Goal: Leave review/rating: Share an evaluation or opinion about a product, service, or content

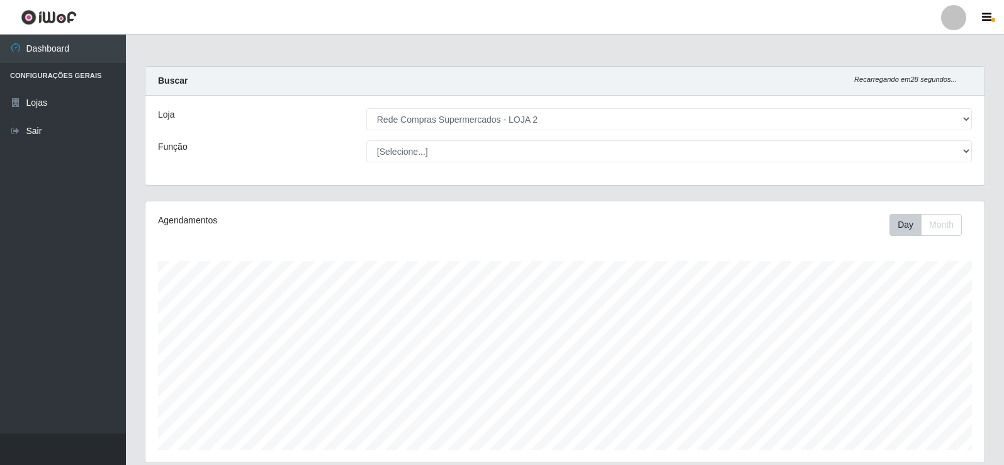
select select "161"
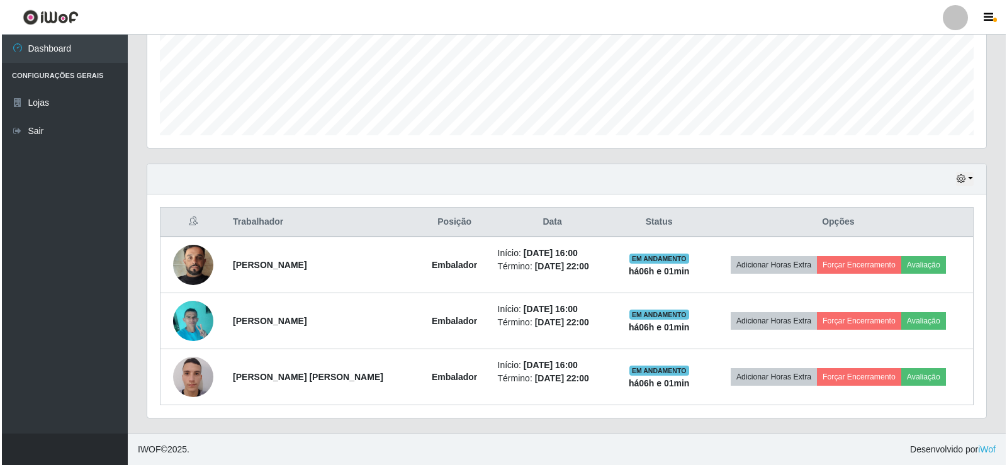
scroll to position [261, 839]
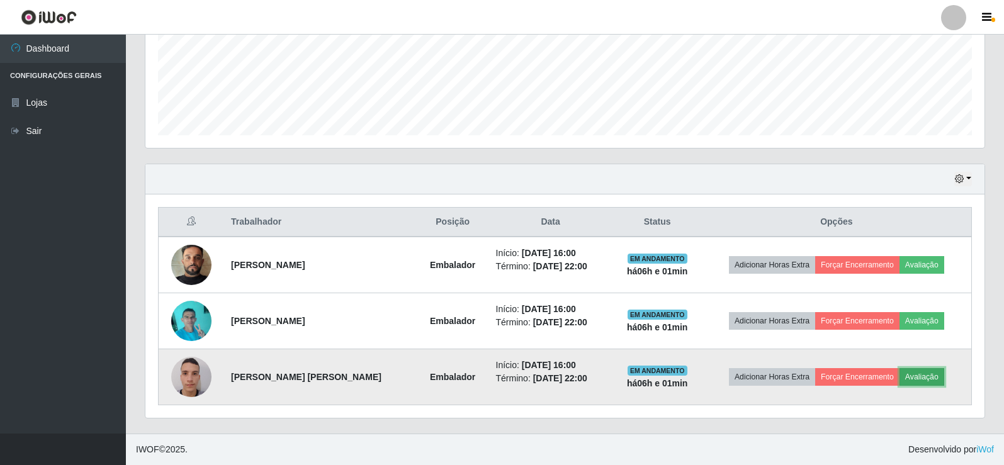
click at [919, 378] on button "Avaliação" at bounding box center [922, 377] width 45 height 18
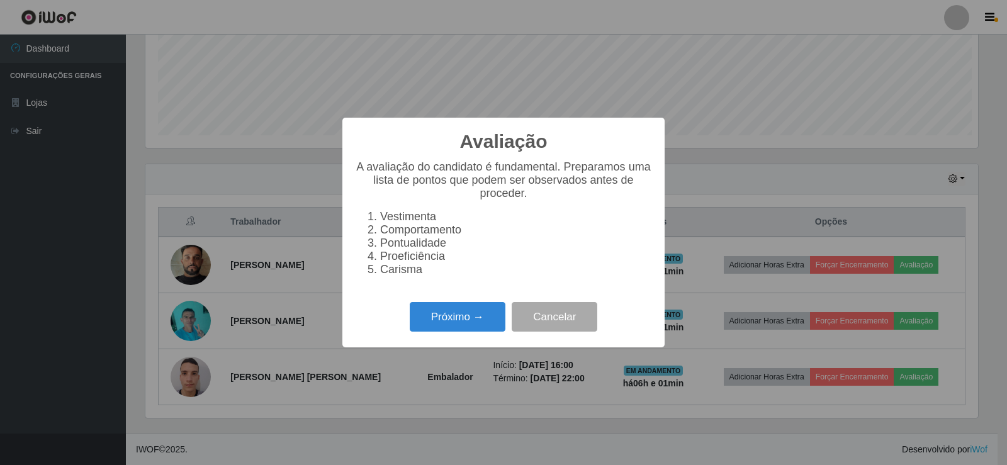
scroll to position [261, 833]
click at [472, 312] on button "Próximo →" at bounding box center [458, 317] width 96 height 30
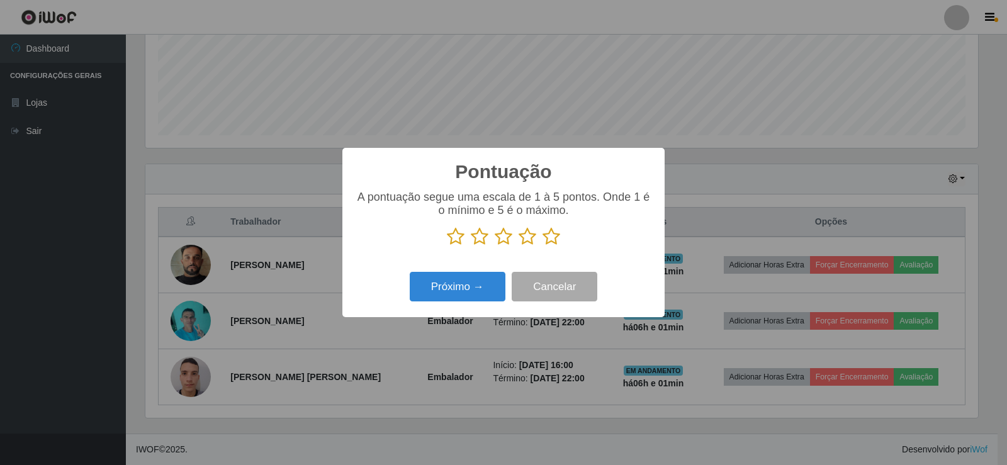
scroll to position [629225, 628653]
click at [545, 241] on icon at bounding box center [552, 236] width 18 height 19
click at [543, 246] on input "radio" at bounding box center [543, 246] width 0 height 0
click at [484, 298] on button "Próximo →" at bounding box center [458, 287] width 96 height 30
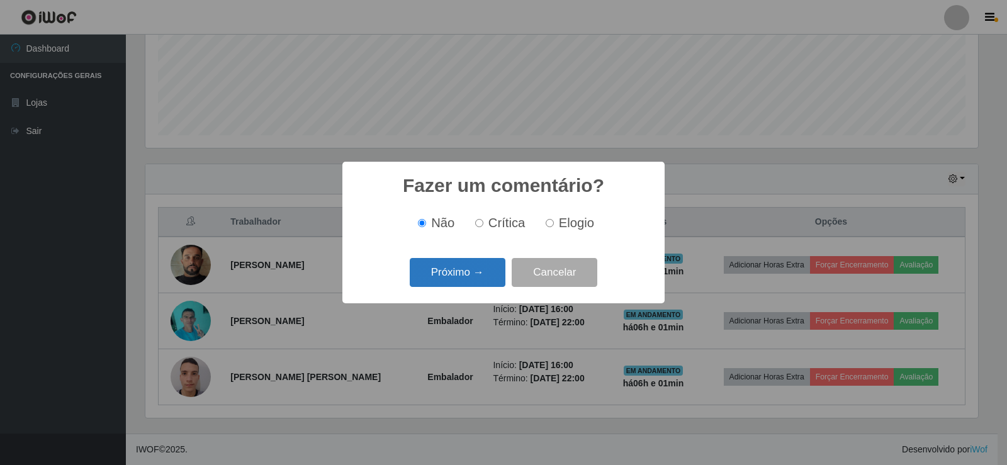
click at [473, 274] on button "Próximo →" at bounding box center [458, 273] width 96 height 30
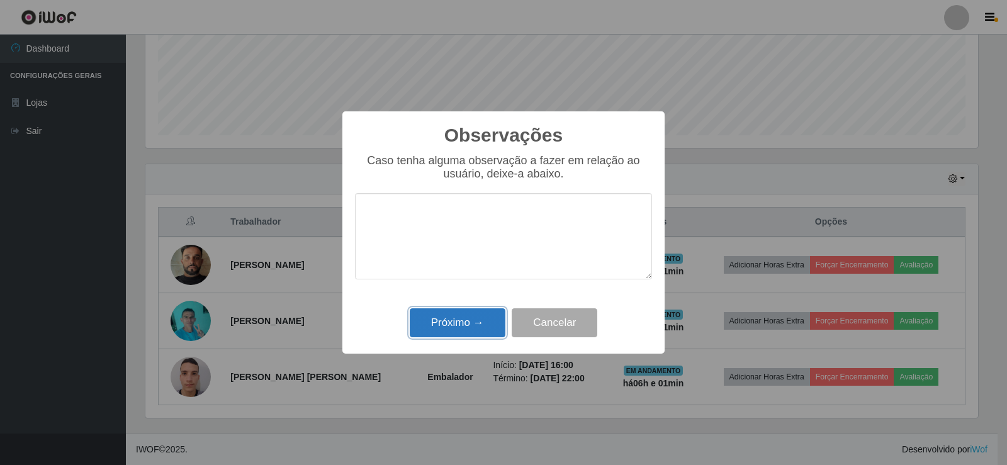
click at [465, 312] on button "Próximo →" at bounding box center [458, 323] width 96 height 30
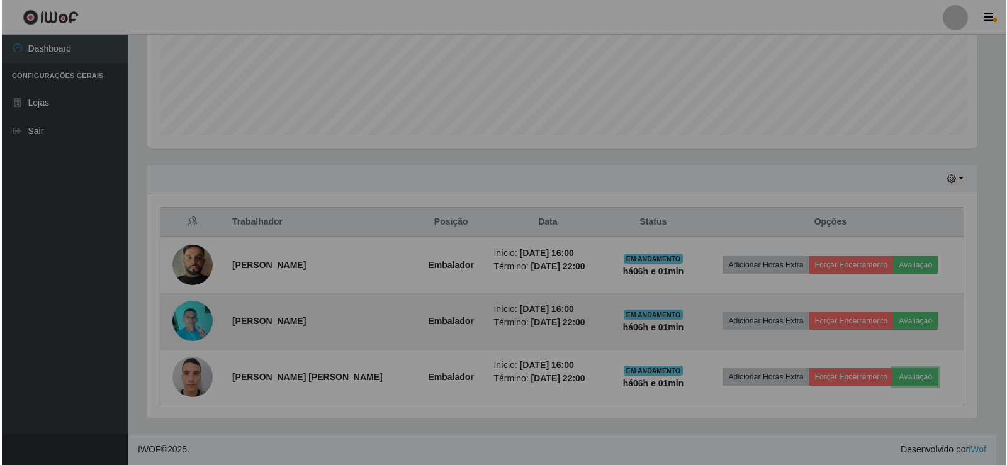
scroll to position [261, 839]
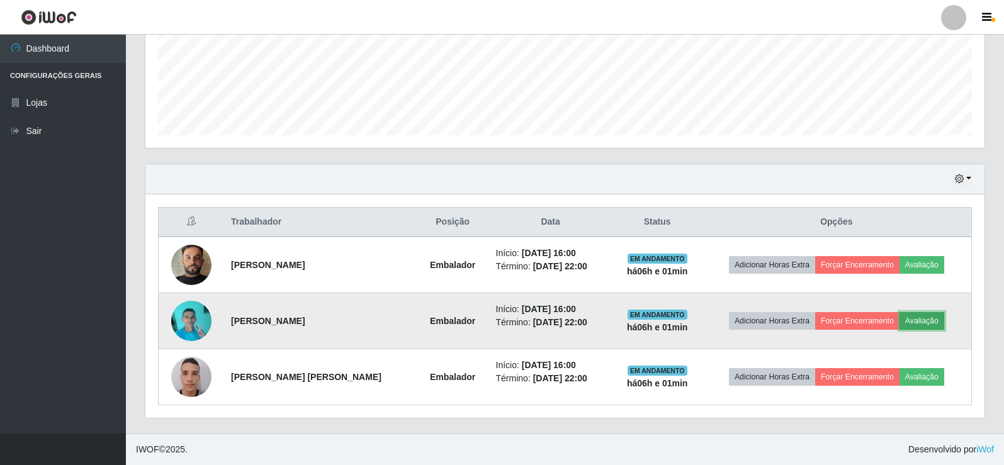
click at [924, 324] on button "Avaliação" at bounding box center [922, 321] width 45 height 18
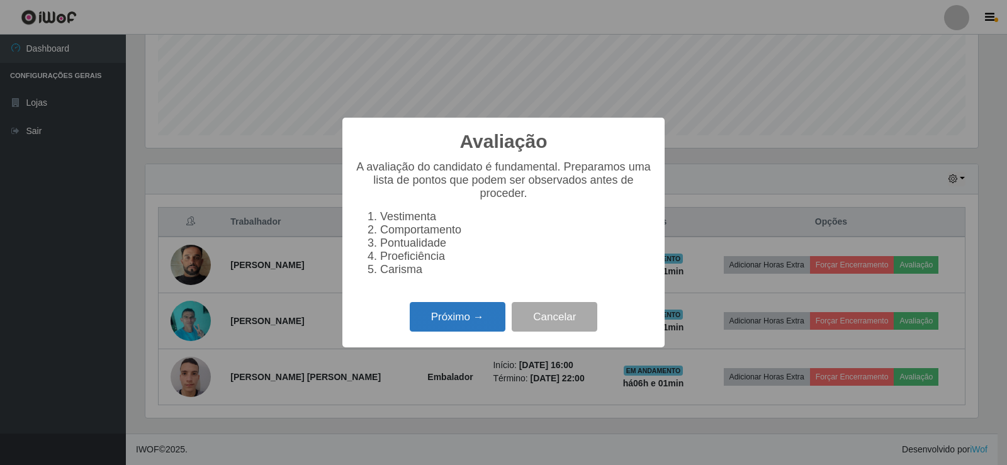
click at [425, 322] on button "Próximo →" at bounding box center [458, 317] width 96 height 30
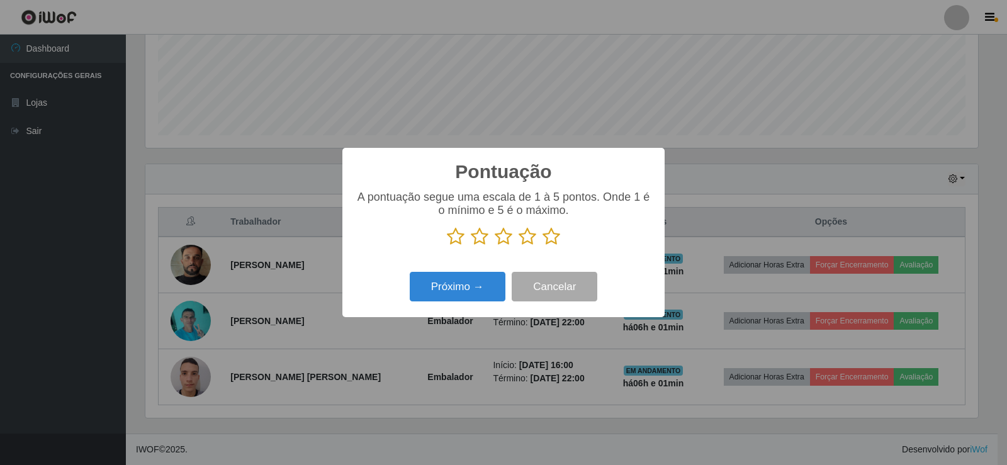
click at [544, 238] on icon at bounding box center [552, 236] width 18 height 19
click at [543, 246] on input "radio" at bounding box center [543, 246] width 0 height 0
click at [466, 285] on button "Próximo →" at bounding box center [458, 287] width 96 height 30
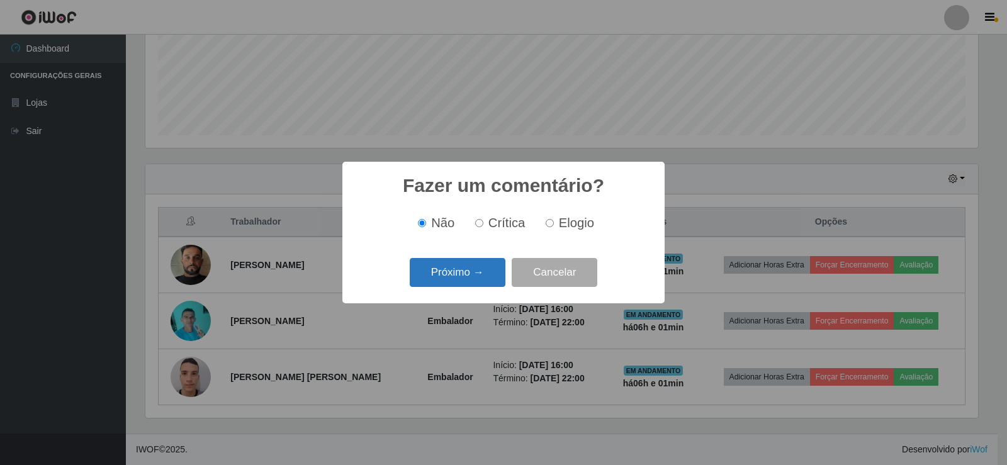
click at [468, 276] on button "Próximo →" at bounding box center [458, 273] width 96 height 30
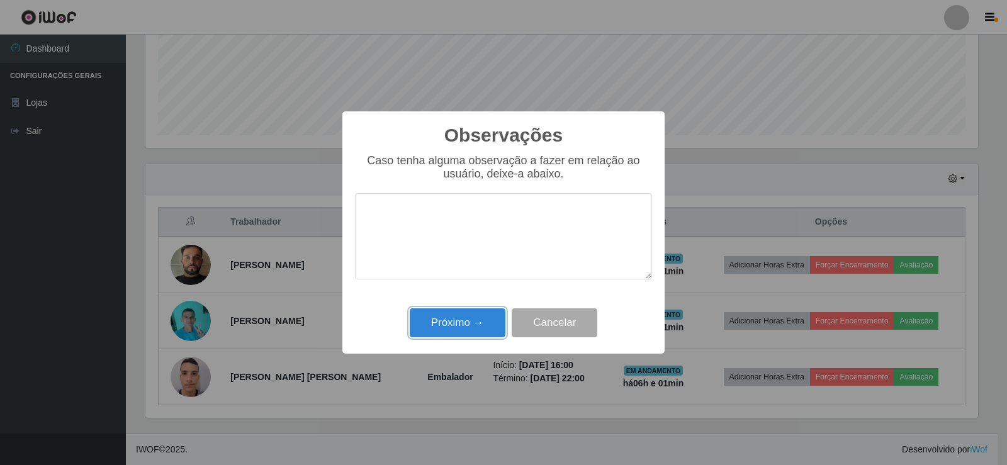
drag, startPoint x: 468, startPoint y: 315, endPoint x: 661, endPoint y: 281, distance: 195.6
click at [470, 315] on button "Próximo →" at bounding box center [458, 323] width 96 height 30
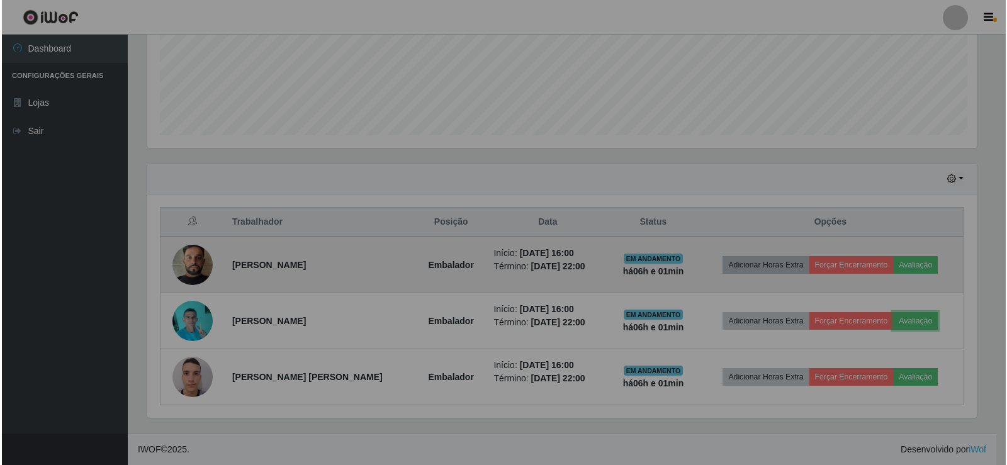
scroll to position [261, 839]
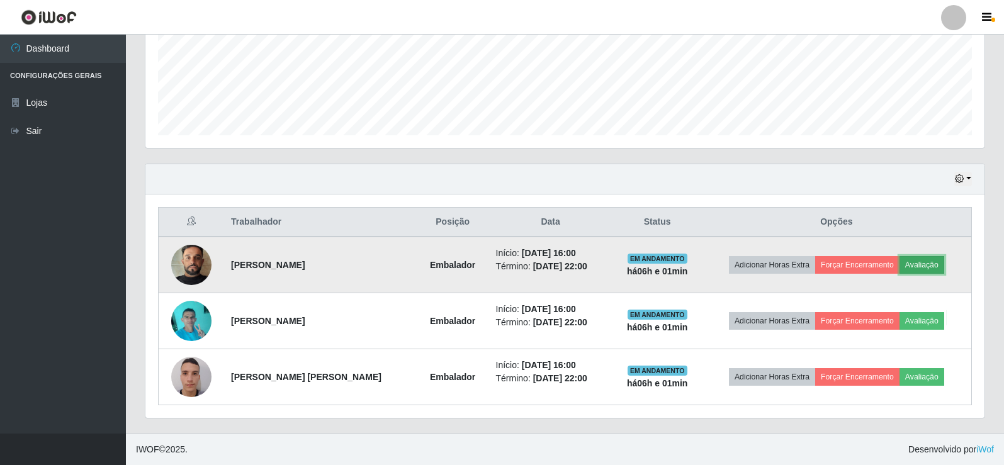
click at [922, 262] on button "Avaliação" at bounding box center [922, 265] width 45 height 18
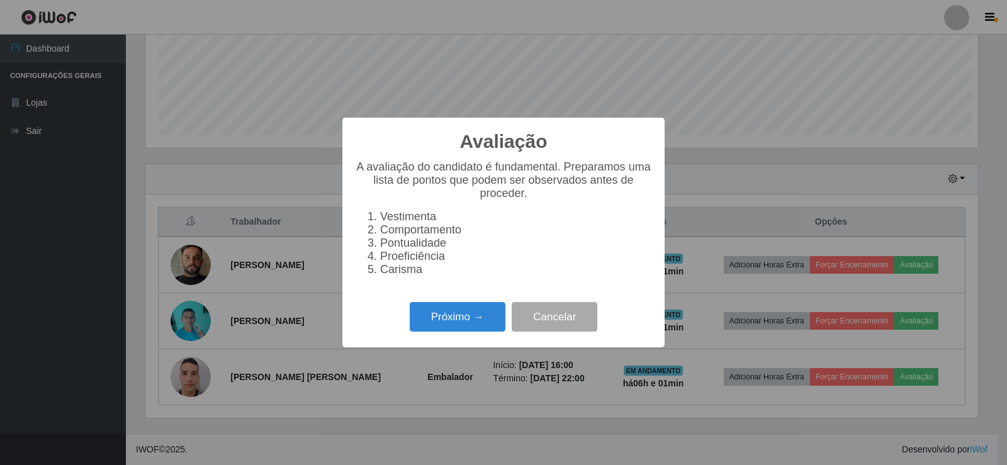
scroll to position [261, 833]
click at [460, 320] on button "Próximo →" at bounding box center [458, 317] width 96 height 30
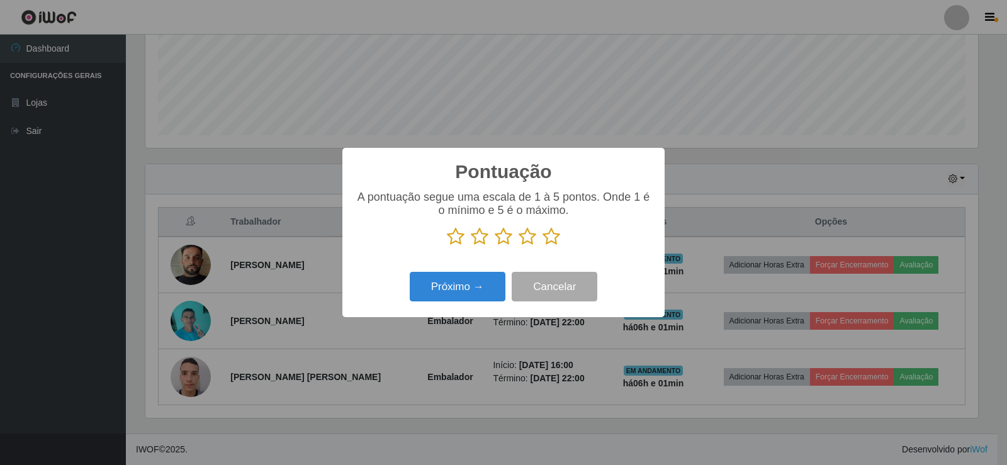
click at [555, 242] on icon at bounding box center [552, 236] width 18 height 19
click at [543, 246] on input "radio" at bounding box center [543, 246] width 0 height 0
click at [469, 296] on button "Próximo →" at bounding box center [458, 287] width 96 height 30
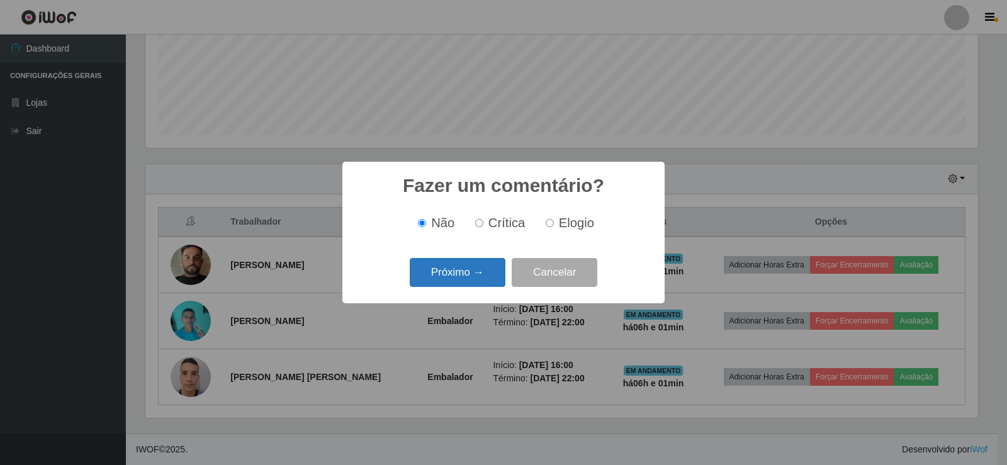
click at [471, 271] on button "Próximo →" at bounding box center [458, 273] width 96 height 30
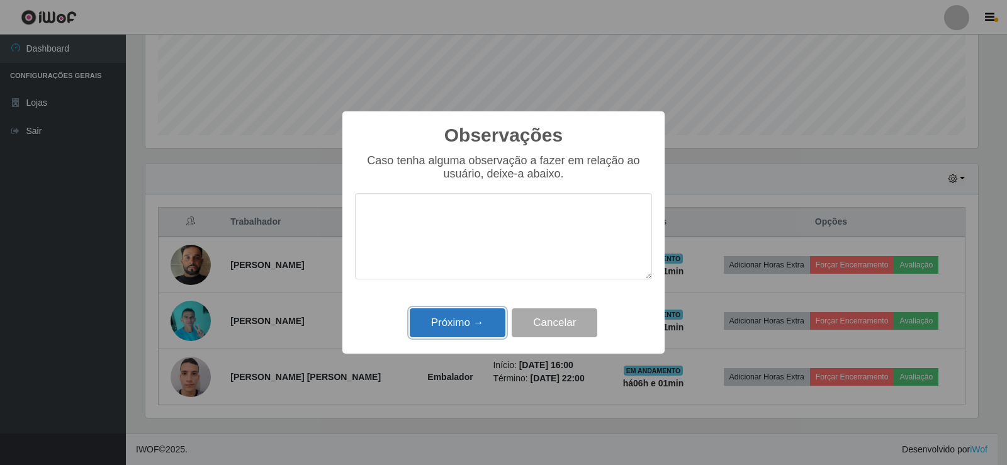
click at [470, 329] on button "Próximo →" at bounding box center [458, 323] width 96 height 30
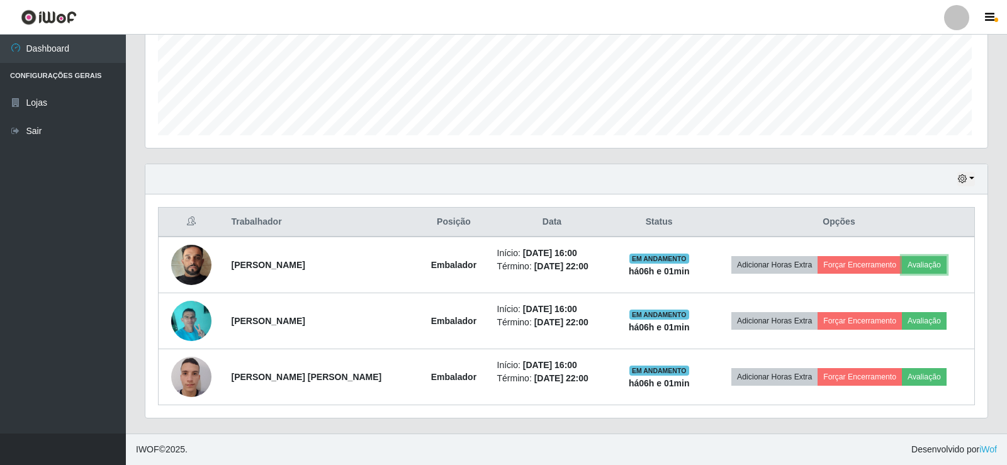
scroll to position [261, 839]
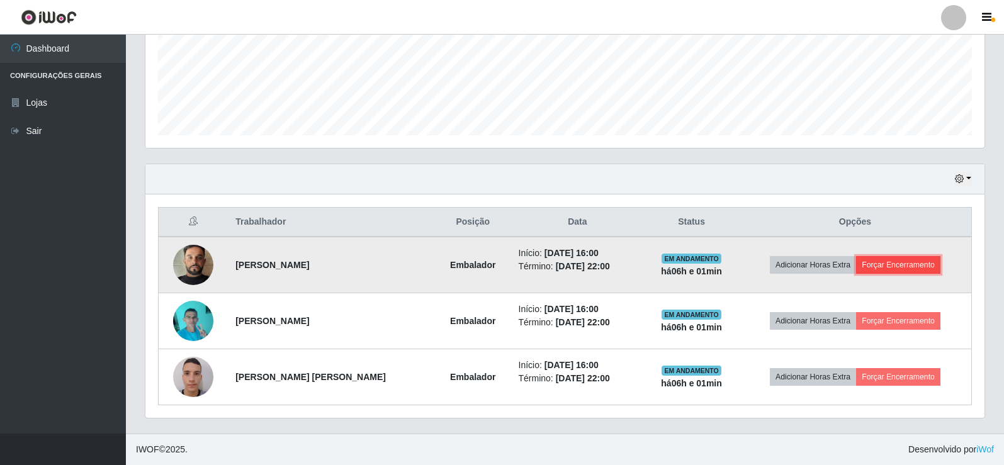
click at [884, 264] on button "Forçar Encerramento" at bounding box center [898, 265] width 84 height 18
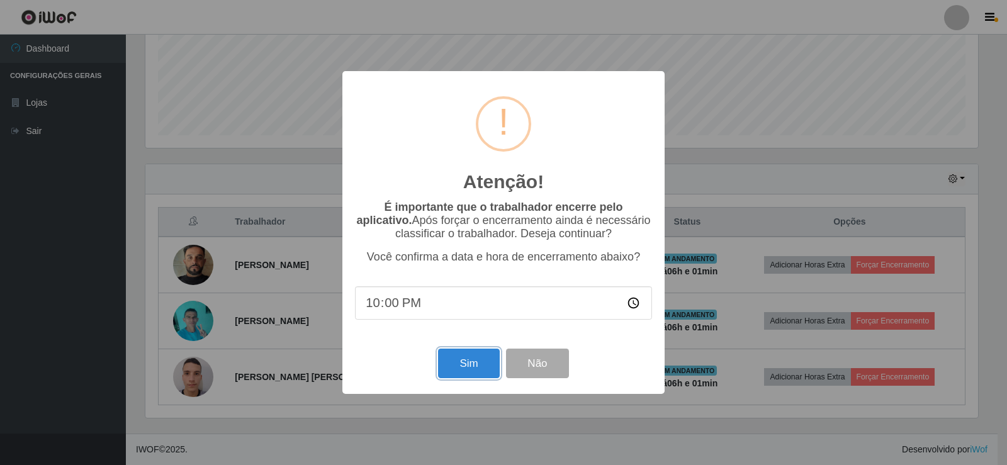
click at [469, 371] on button "Sim" at bounding box center [468, 364] width 61 height 30
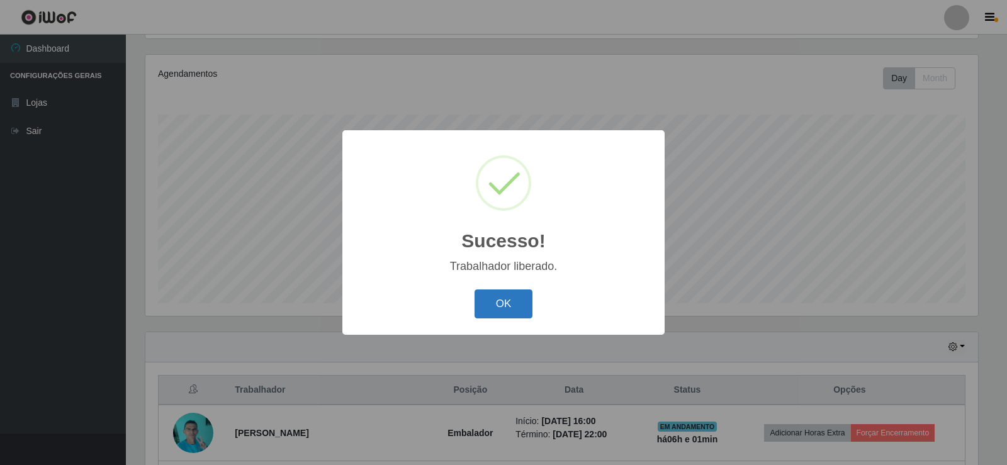
click at [527, 304] on button "OK" at bounding box center [504, 305] width 59 height 30
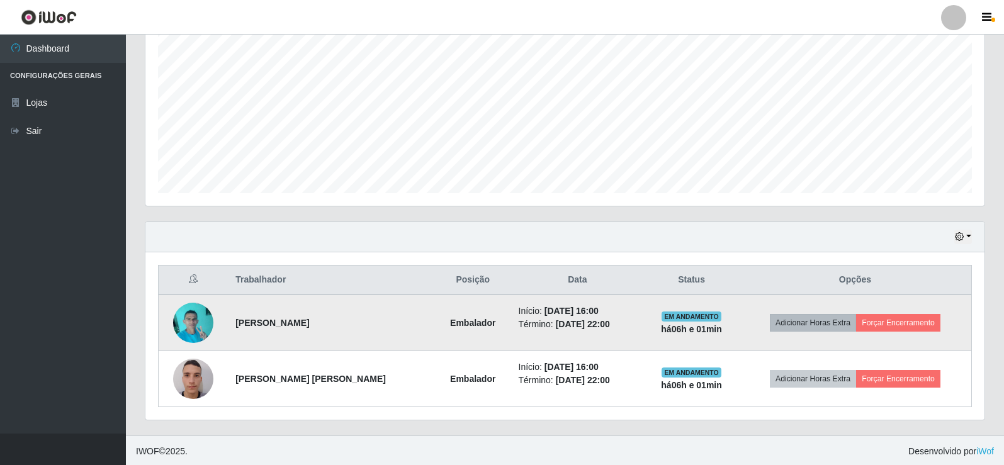
scroll to position [259, 0]
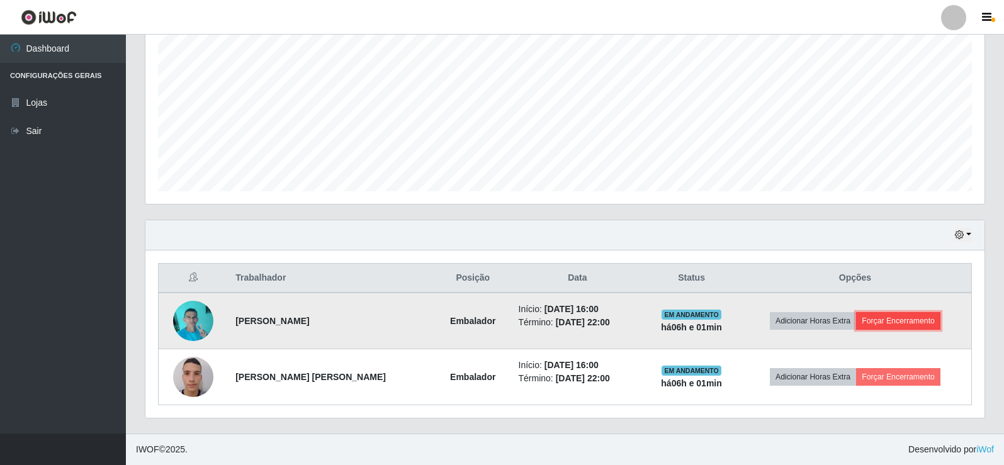
click at [866, 317] on button "Forçar Encerramento" at bounding box center [898, 321] width 84 height 18
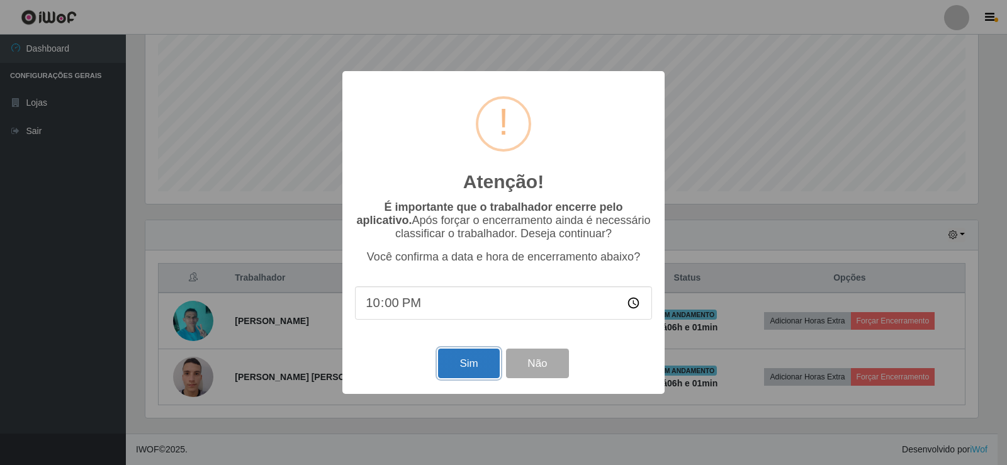
click at [475, 353] on button "Sim" at bounding box center [468, 364] width 61 height 30
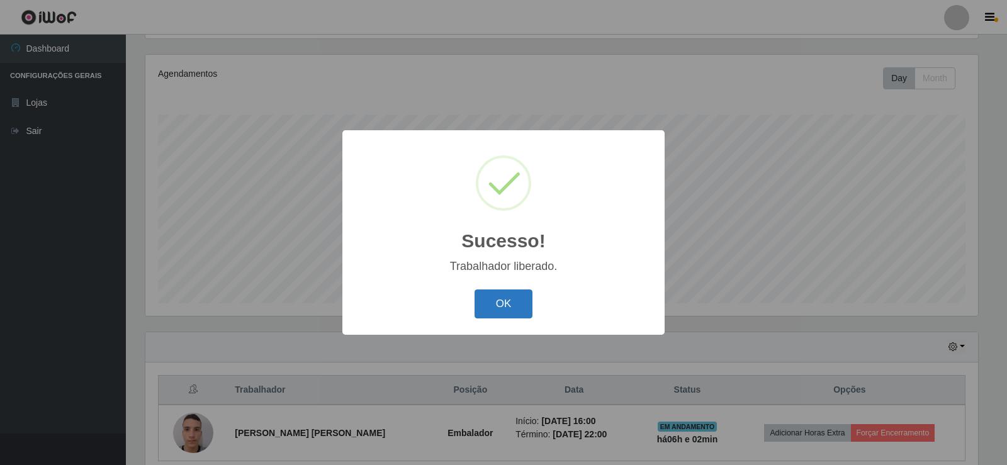
click at [516, 310] on button "OK" at bounding box center [504, 305] width 59 height 30
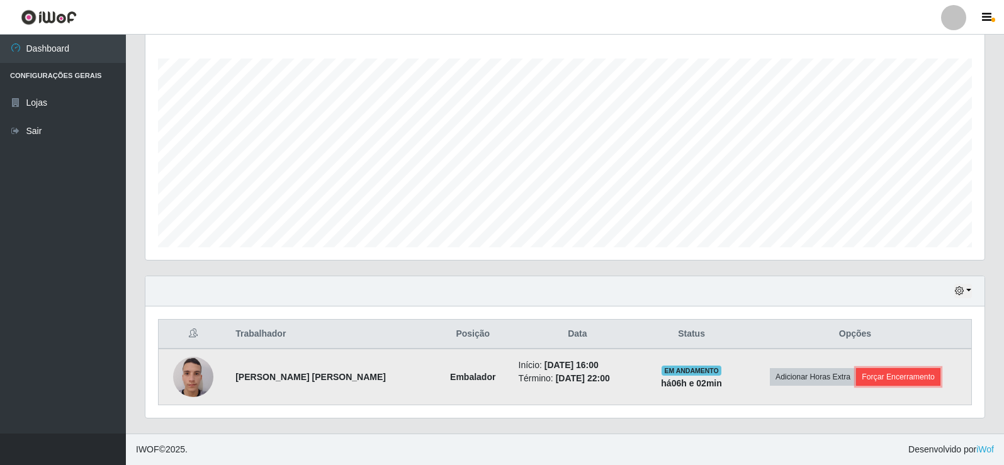
click at [877, 370] on button "Forçar Encerramento" at bounding box center [898, 377] width 84 height 18
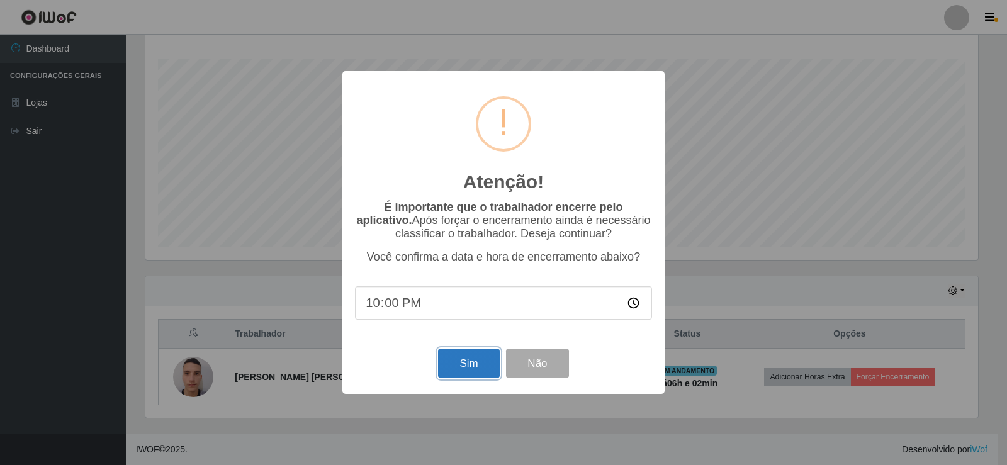
click at [486, 368] on button "Sim" at bounding box center [468, 364] width 61 height 30
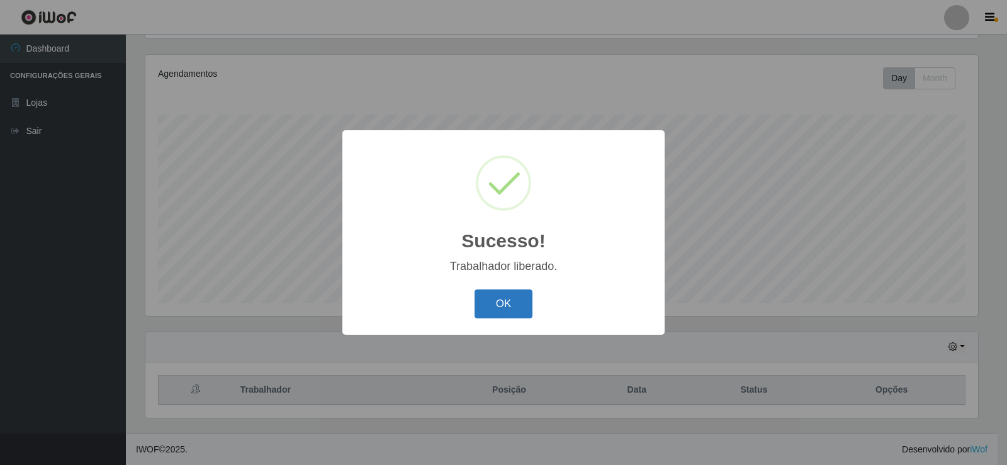
click at [505, 295] on button "OK" at bounding box center [504, 305] width 59 height 30
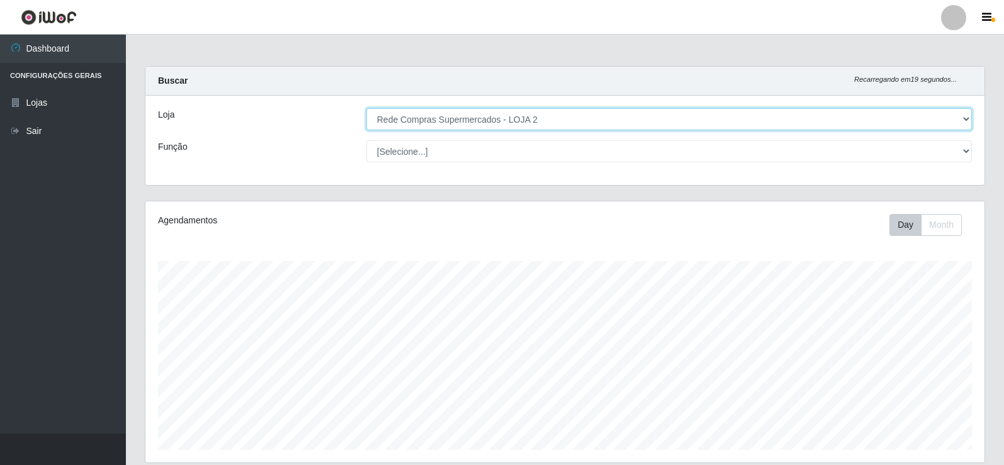
click at [966, 120] on select "[Selecione...] Rede Compras Supermercados - LOJA 2" at bounding box center [669, 119] width 606 height 22
click at [366, 108] on select "[Selecione...] Rede Compras Supermercados - LOJA 2" at bounding box center [669, 119] width 606 height 22
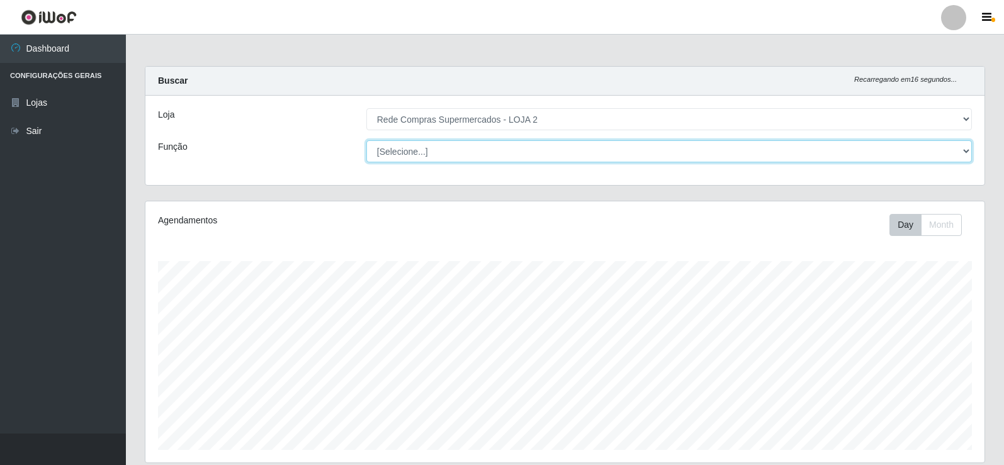
click at [963, 149] on select "[Selecione...] ASG ASG + ASG ++ Balconista Balconista + Balconista ++ Embalador…" at bounding box center [669, 151] width 606 height 22
click at [460, 154] on select "[Selecione...] ASG ASG + ASG ++ Balconista Balconista + Balconista ++ Embalador…" at bounding box center [669, 151] width 606 height 22
